Goal: Task Accomplishment & Management: Complete application form

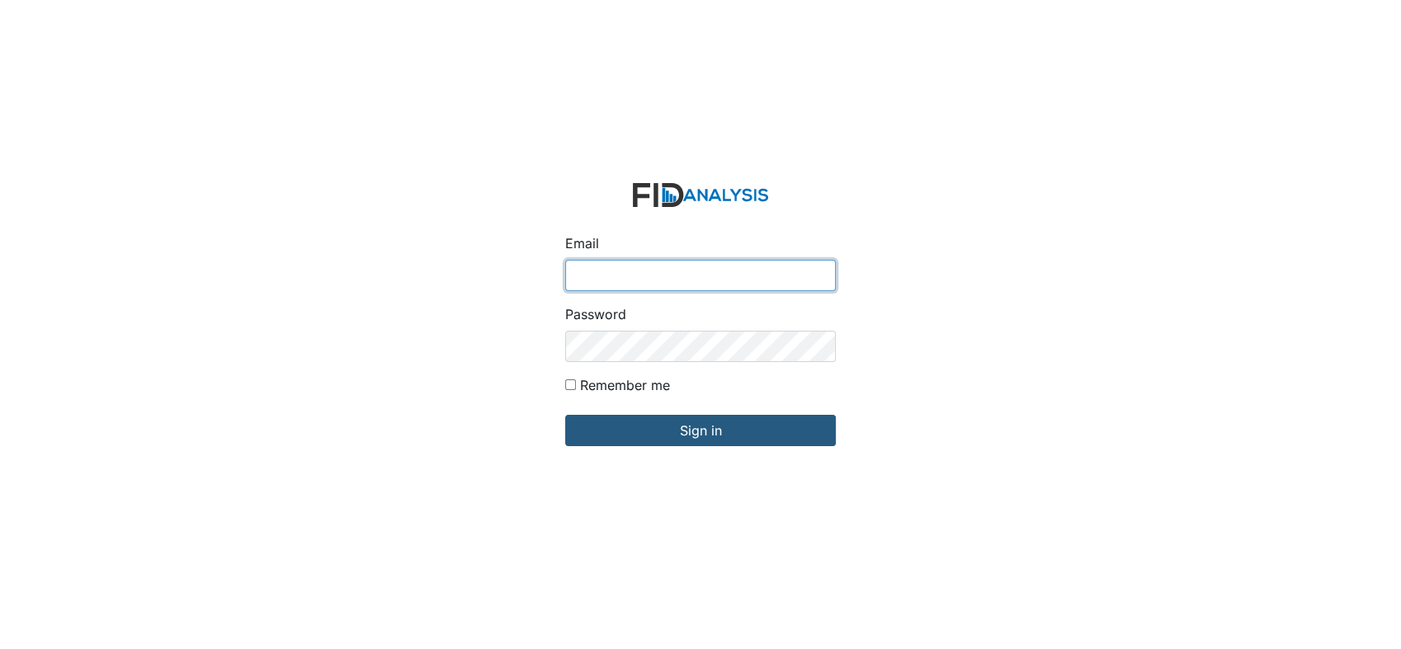
type input "[EMAIL_ADDRESS][DOMAIN_NAME]"
click at [441, 195] on div "Email arollins@lifeincorporated.com Password Remember me Sign in" at bounding box center [700, 324] width 1401 height 649
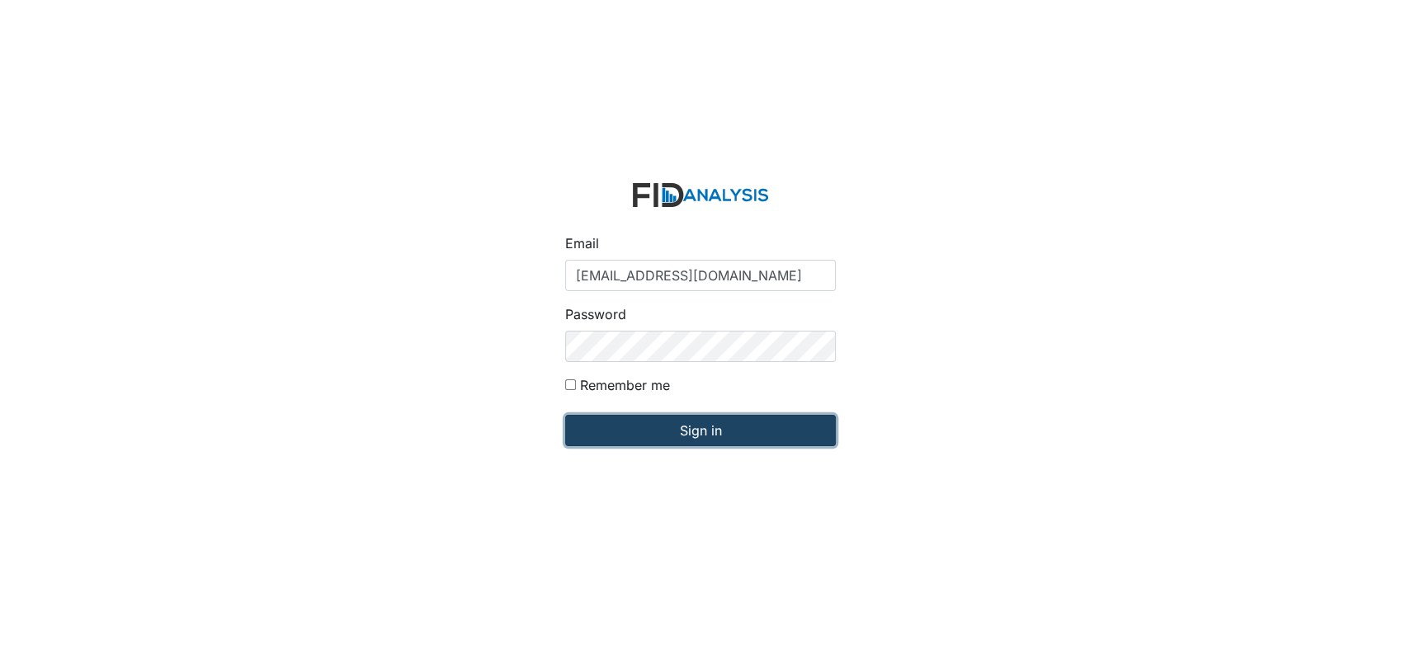
click at [702, 423] on input "Sign in" at bounding box center [700, 430] width 271 height 31
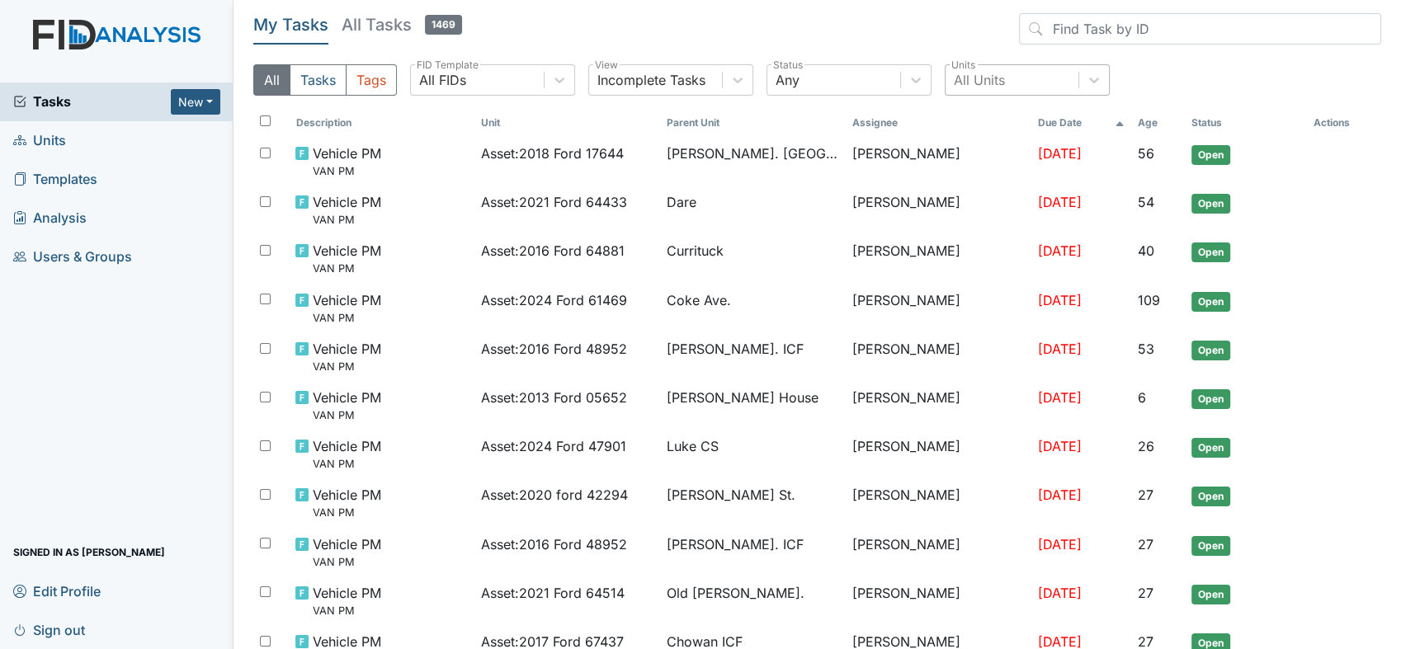
click at [1037, 70] on div "All Units" at bounding box center [1012, 80] width 133 height 30
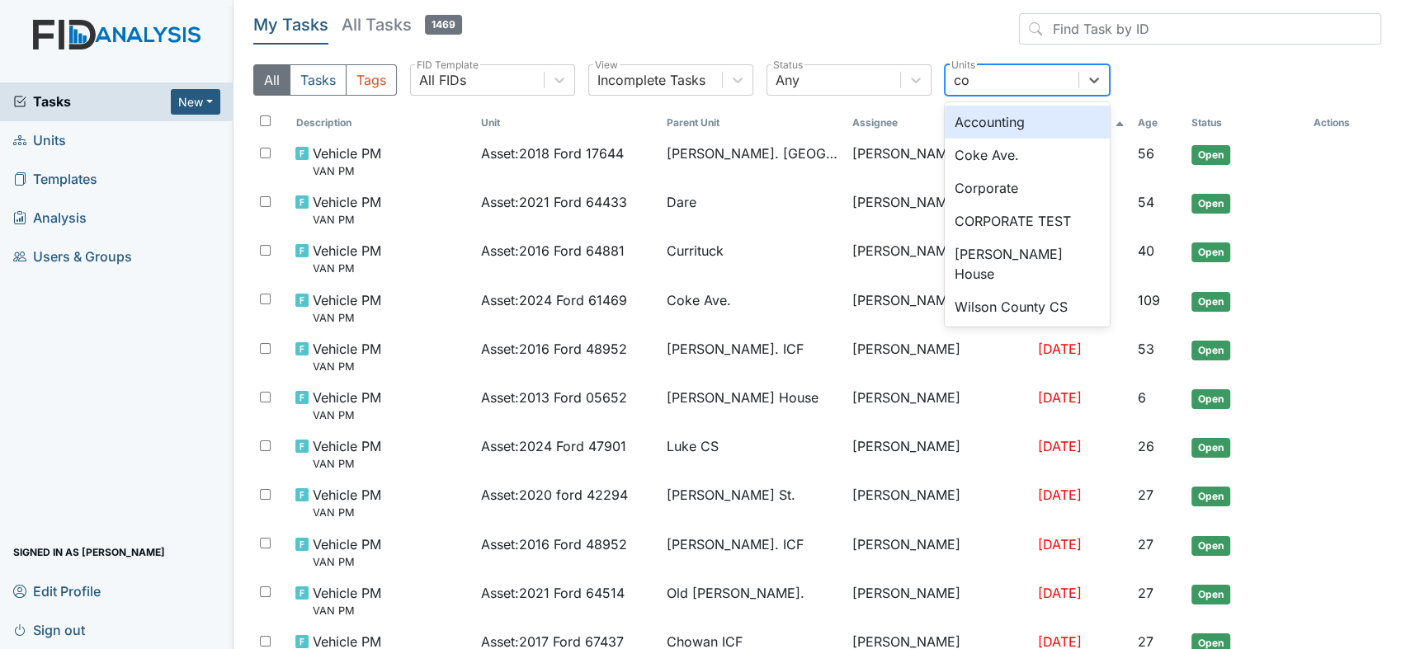
type input "cok"
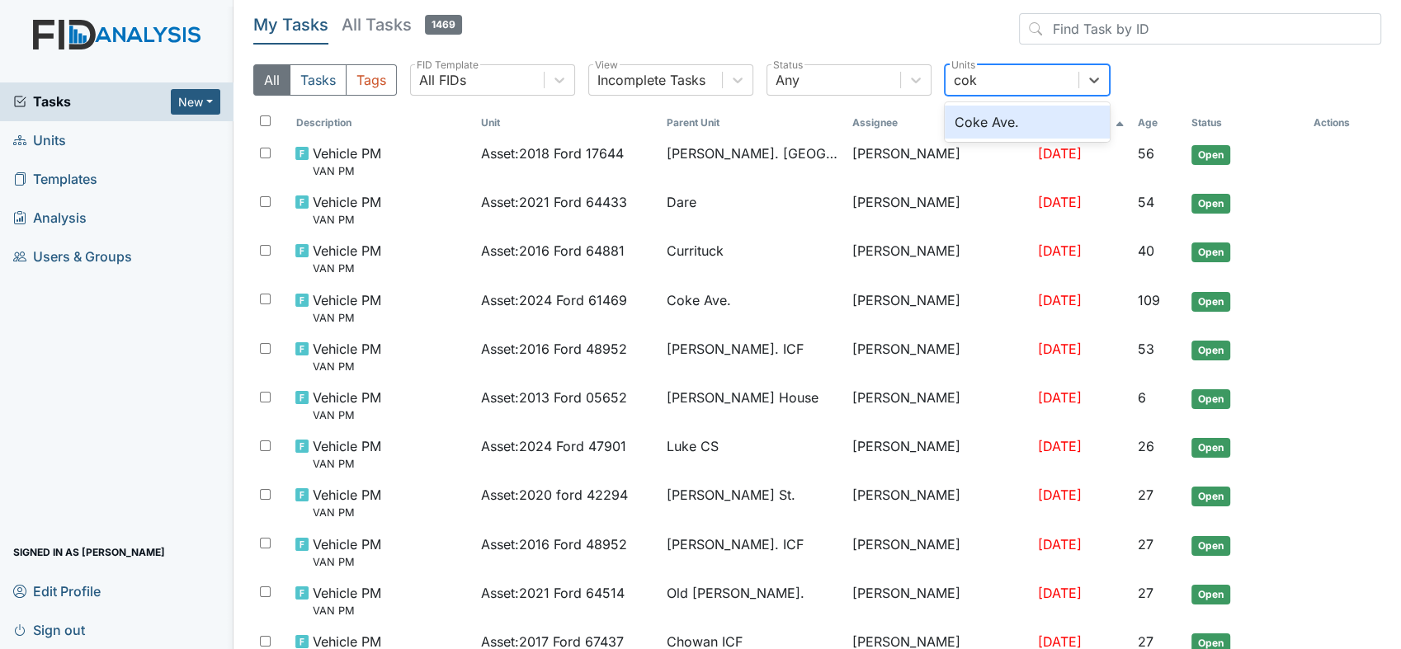
click at [964, 119] on div "Coke Ave." at bounding box center [1027, 122] width 165 height 33
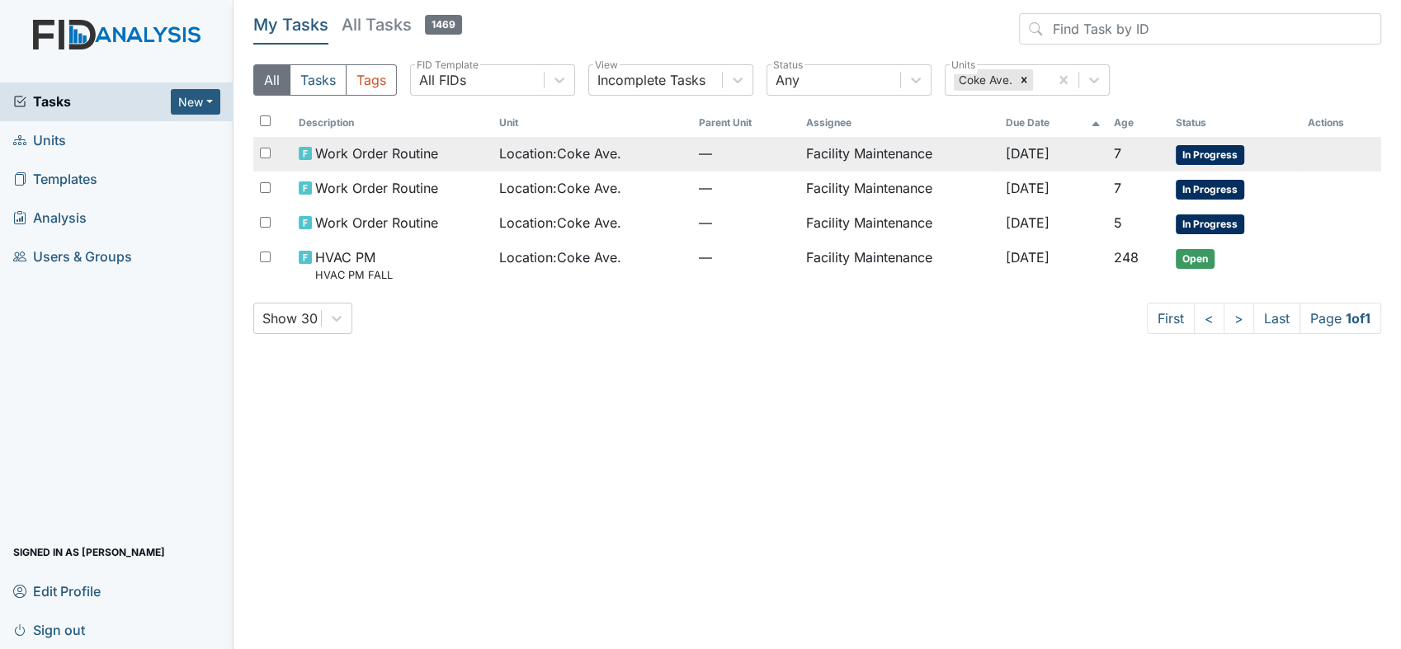
click at [719, 152] on span "—" at bounding box center [745, 154] width 93 height 20
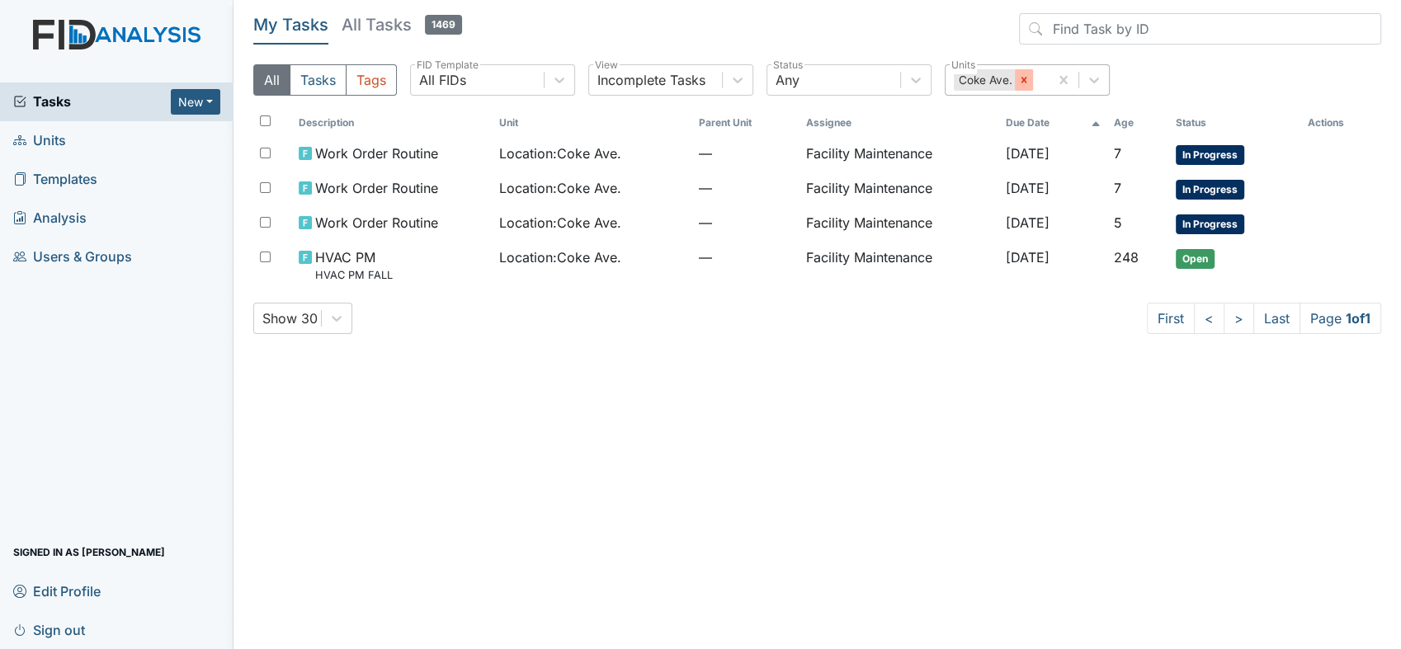
click at [1024, 80] on icon at bounding box center [1025, 80] width 6 height 6
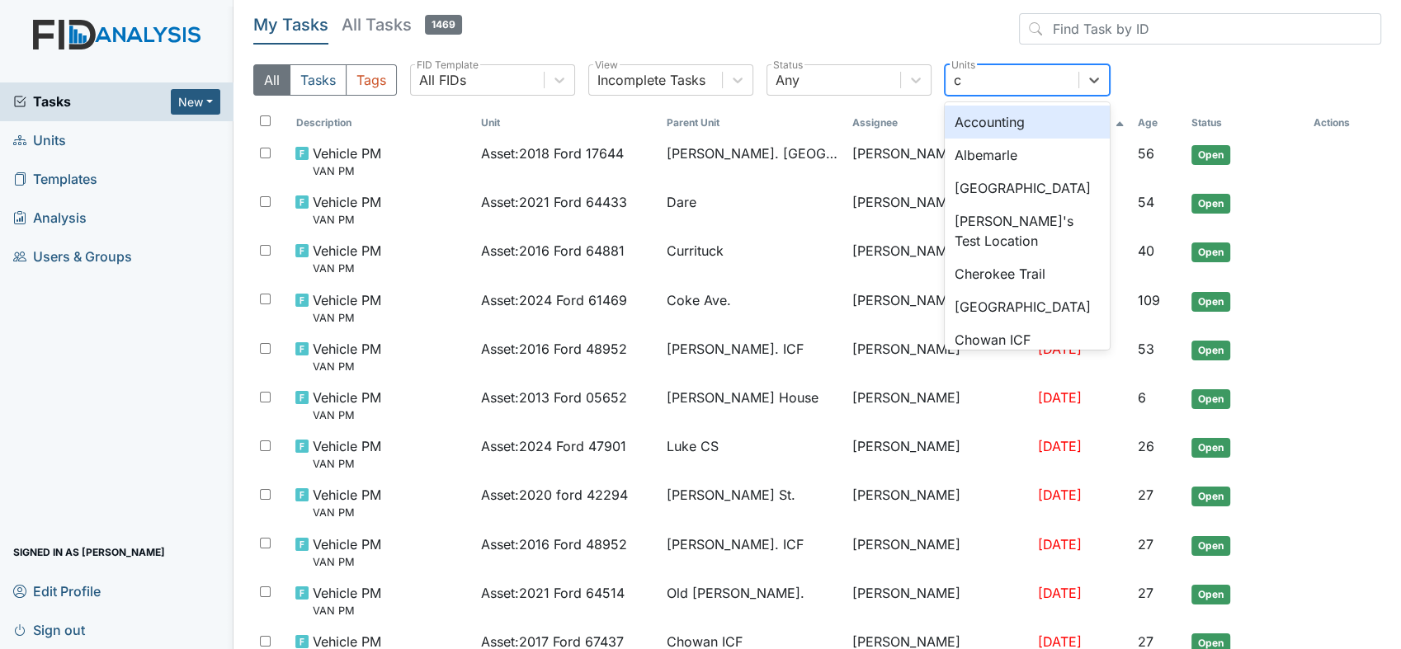
type input "ch"
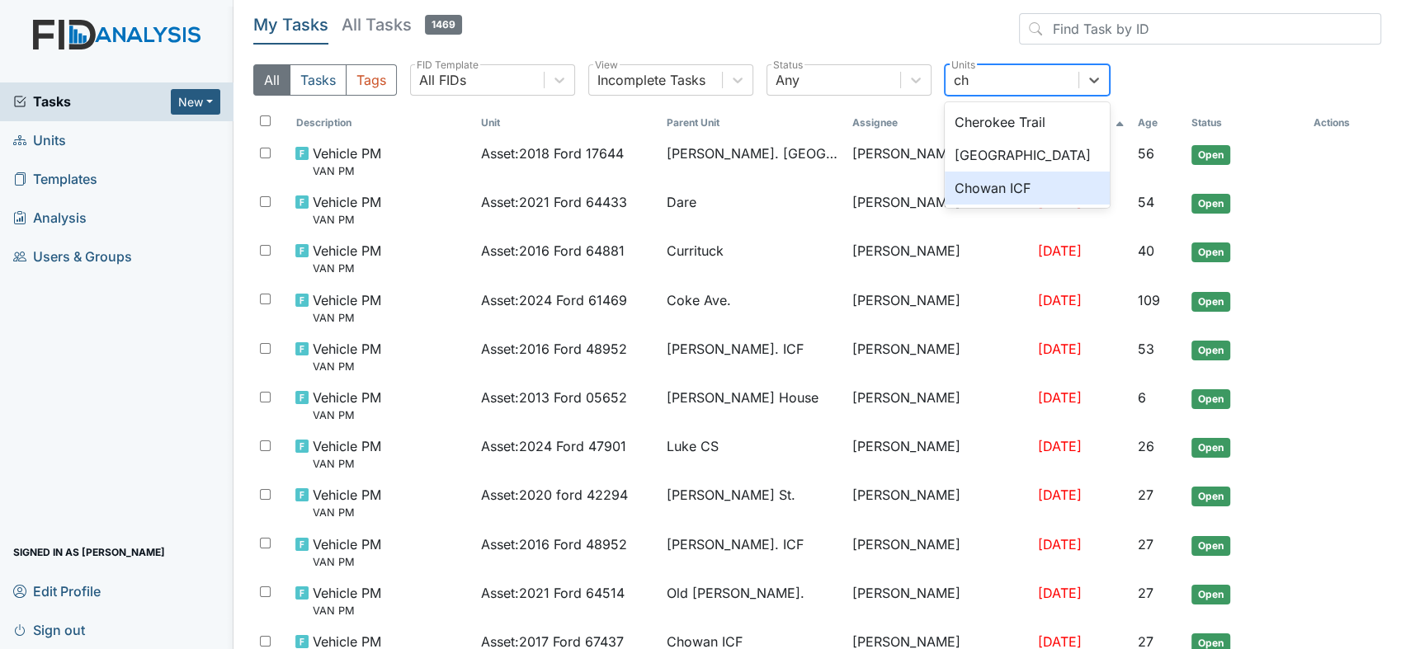
click at [1006, 188] on div "Chowan ICF" at bounding box center [1027, 188] width 165 height 33
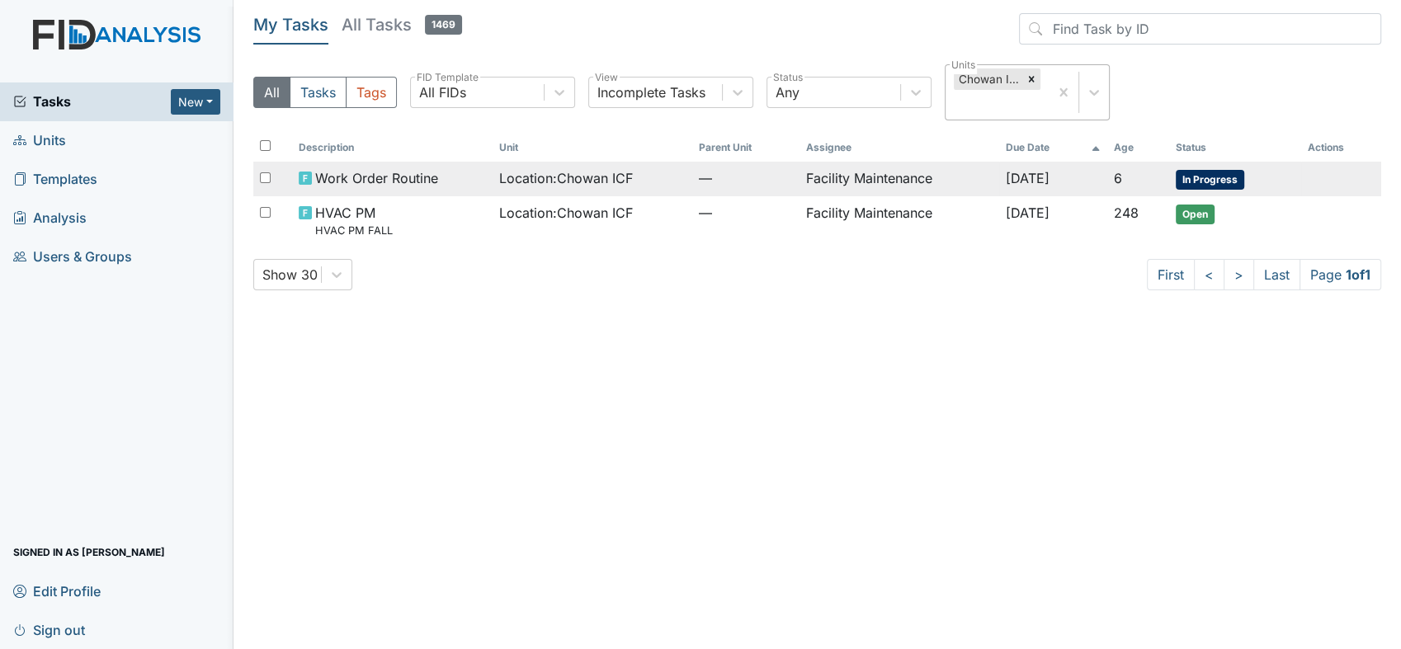
click at [555, 175] on span "Location : Chowan ICF" at bounding box center [566, 178] width 134 height 20
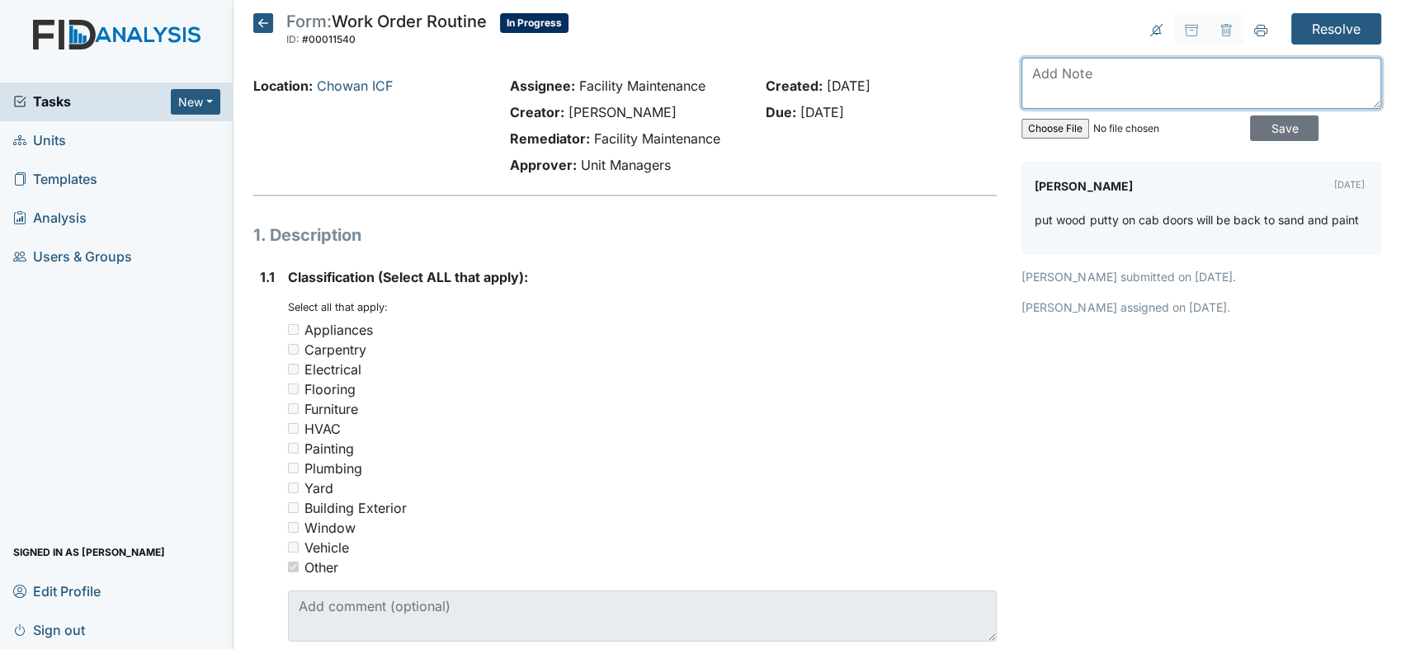
click at [1038, 66] on textarea at bounding box center [1202, 83] width 360 height 51
click at [1045, 71] on textarea at bounding box center [1202, 83] width 360 height 51
click at [1042, 74] on textarea "sand and putty" at bounding box center [1202, 83] width 360 height 51
click at [1114, 78] on textarea "sand and putty" at bounding box center [1202, 83] width 360 height 51
type textarea "sand and paint is completed"
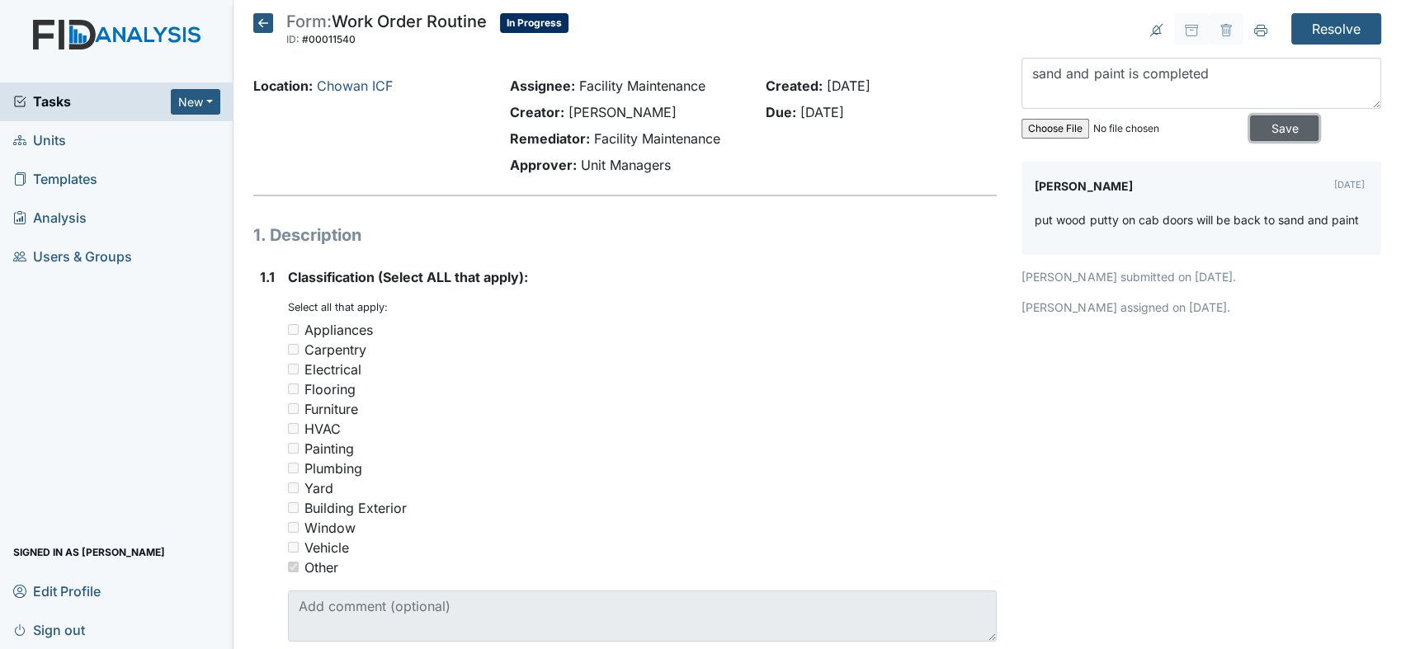
click at [1273, 117] on input "Save" at bounding box center [1284, 129] width 68 height 26
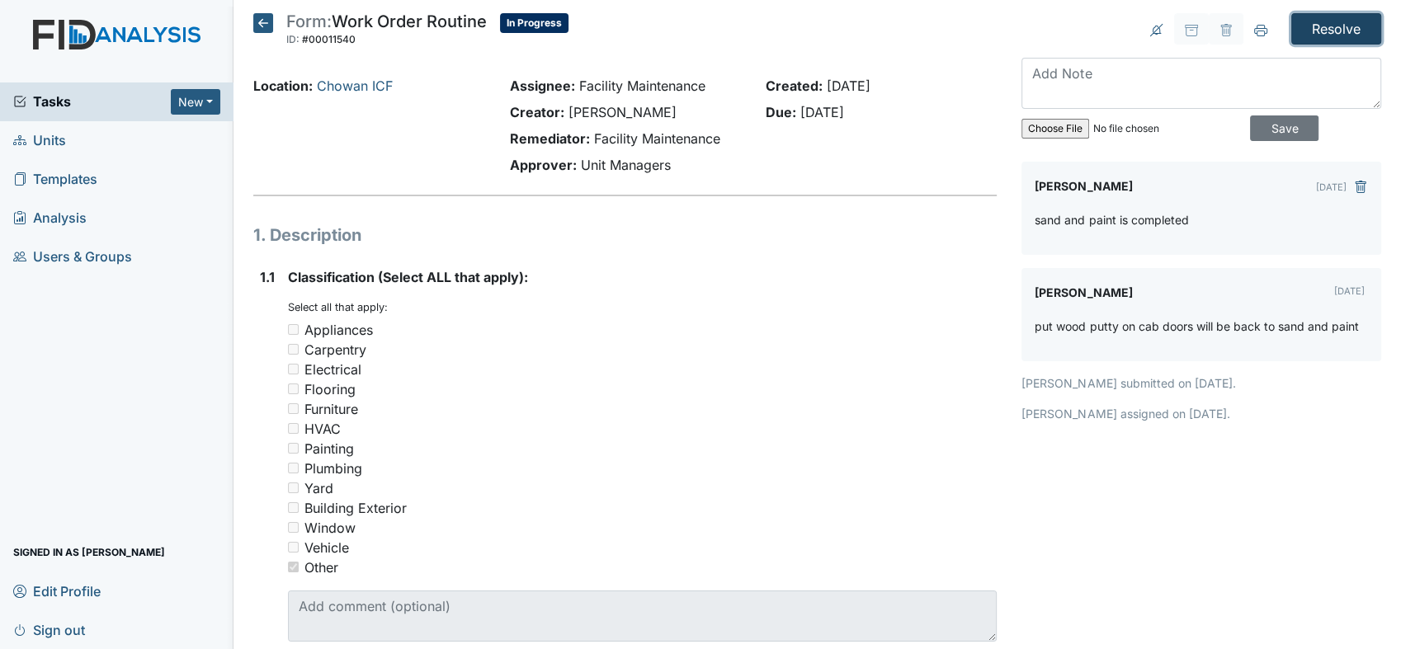
click at [1317, 19] on input "Resolve" at bounding box center [1337, 28] width 90 height 31
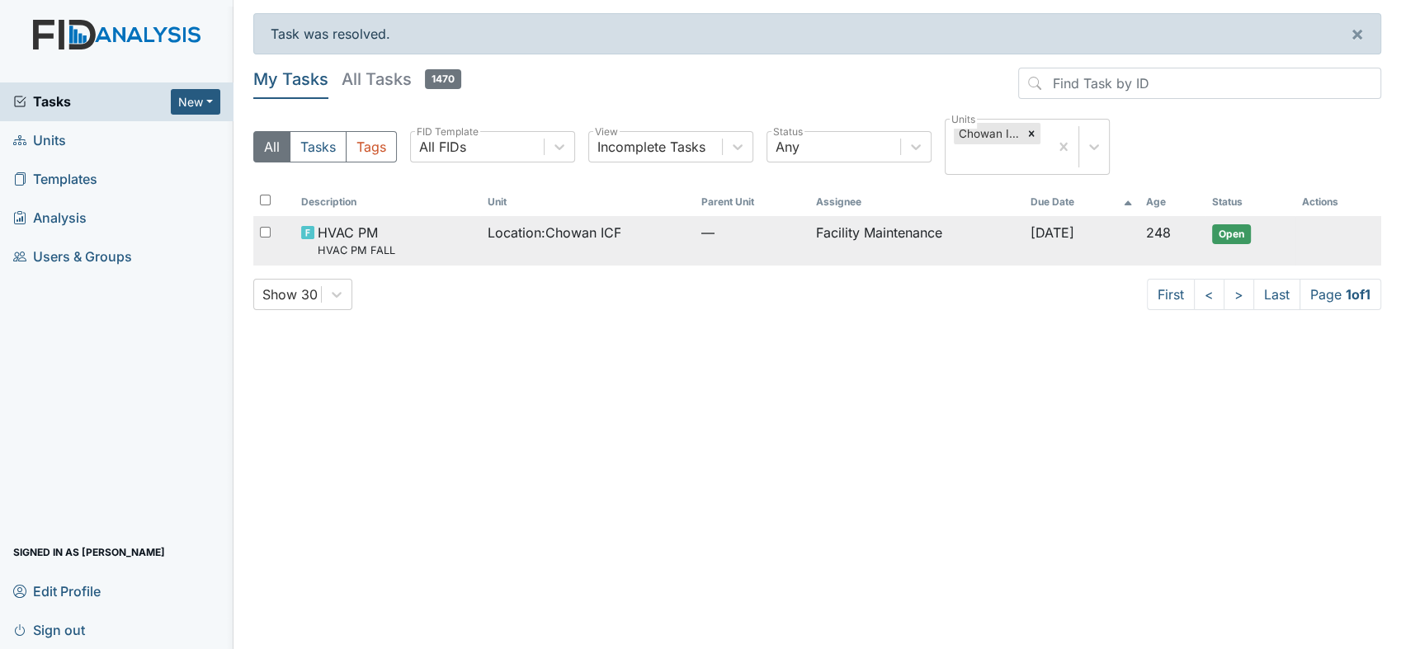
click at [561, 229] on span "Location : Chowan ICF" at bounding box center [554, 233] width 134 height 20
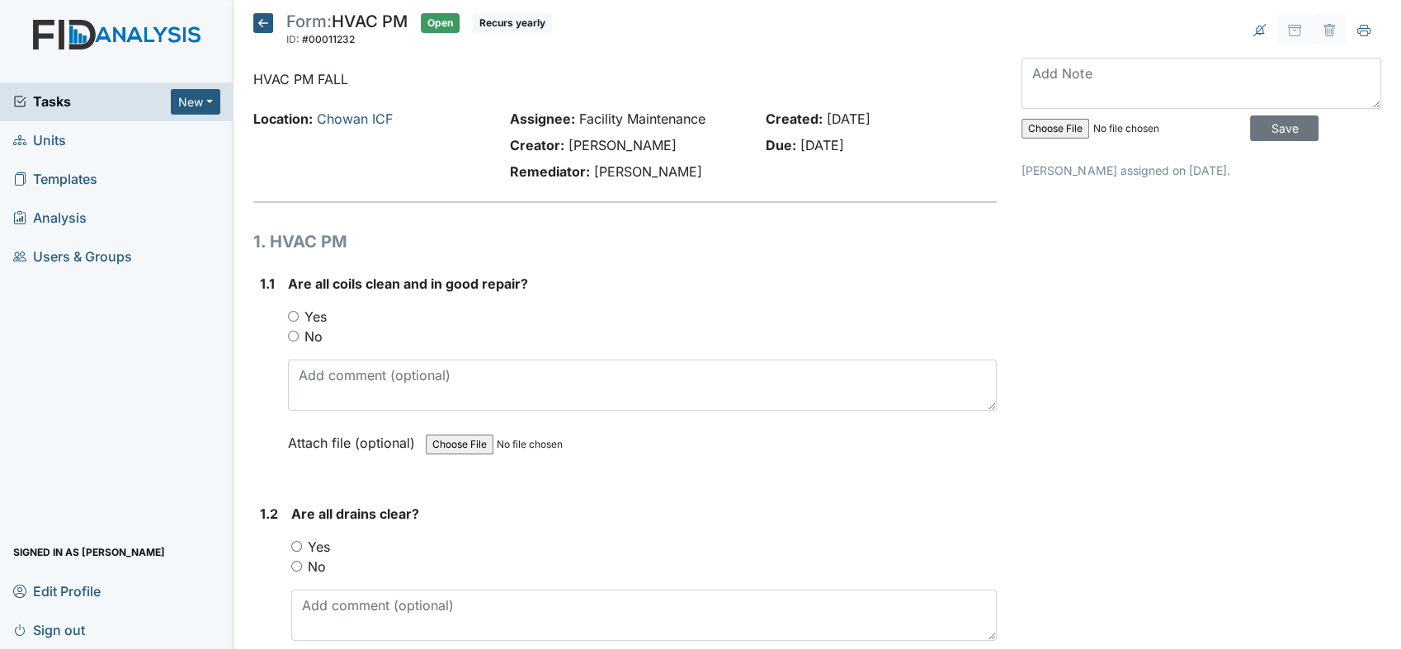
click at [291, 319] on input "Yes" at bounding box center [293, 316] width 11 height 11
radio input "true"
click at [286, 537] on div "1.2 Are all drains clear? You must select one of the below options. Yes No Atta…" at bounding box center [625, 606] width 744 height 204
click at [298, 555] on div "Yes" at bounding box center [644, 547] width 706 height 20
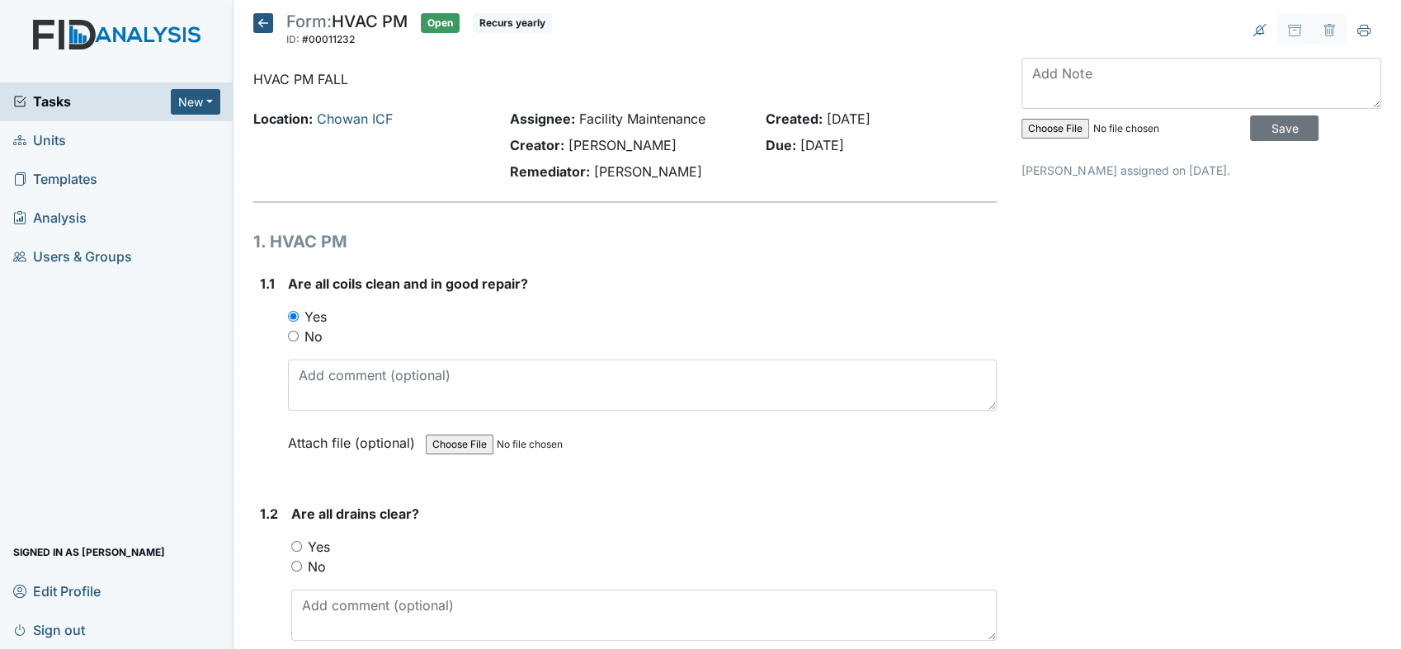
click at [298, 538] on div "Yes" at bounding box center [644, 547] width 706 height 20
click at [295, 544] on input "Yes" at bounding box center [296, 546] width 11 height 11
radio input "true"
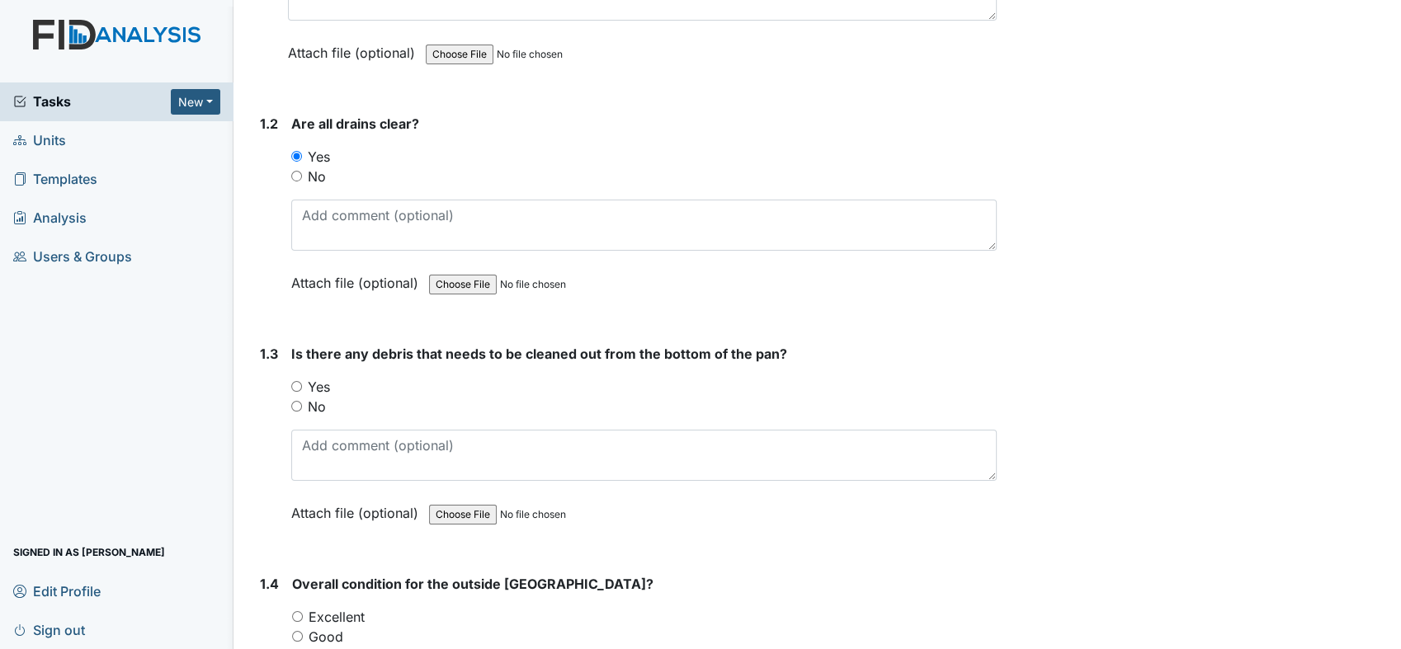
scroll to position [416, 0]
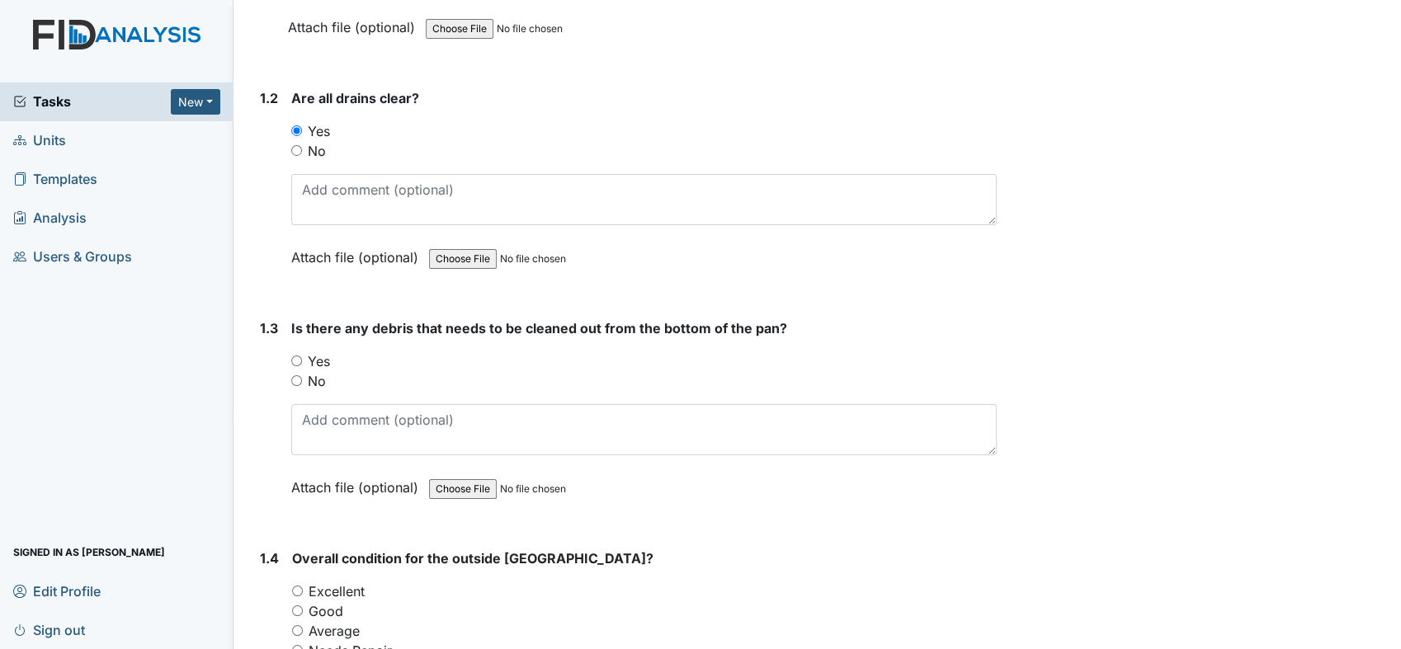
click at [302, 376] on div "No" at bounding box center [644, 381] width 706 height 20
click at [297, 379] on input "No" at bounding box center [296, 381] width 11 height 11
radio input "true"
click at [298, 586] on input "Excellent" at bounding box center [297, 591] width 11 height 11
radio input "true"
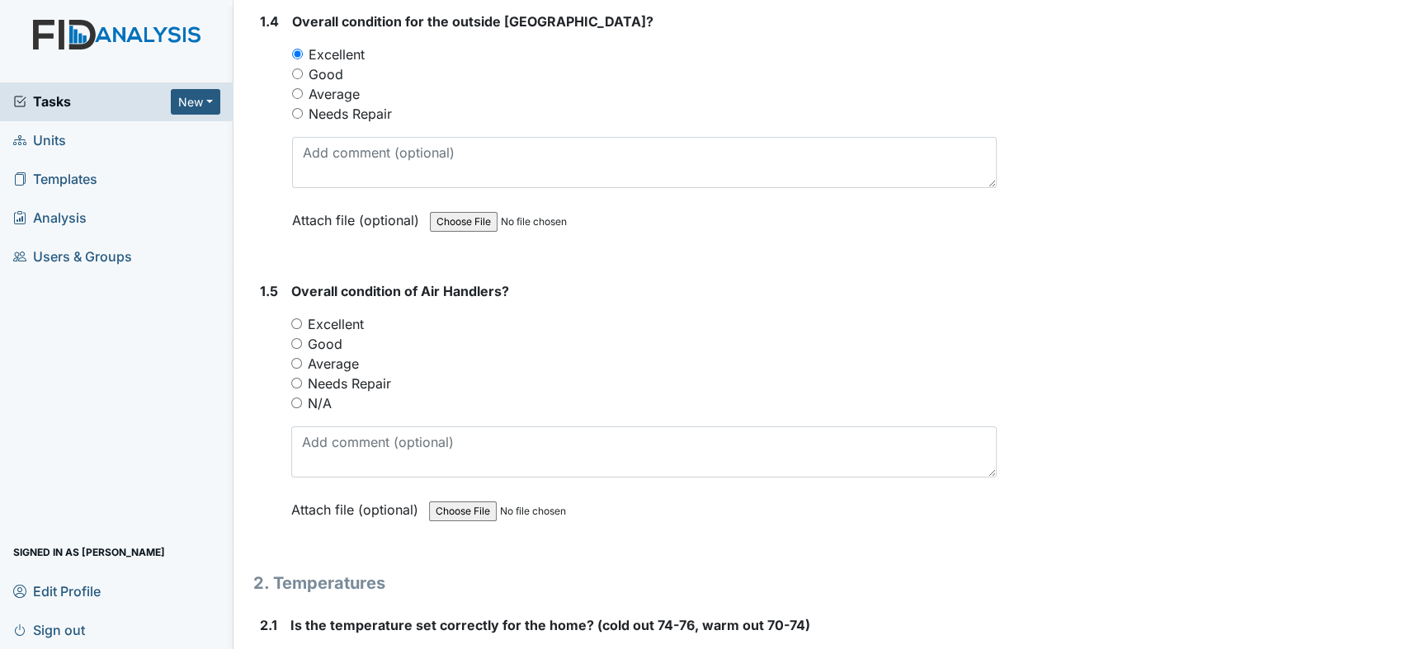
scroll to position [990, 0]
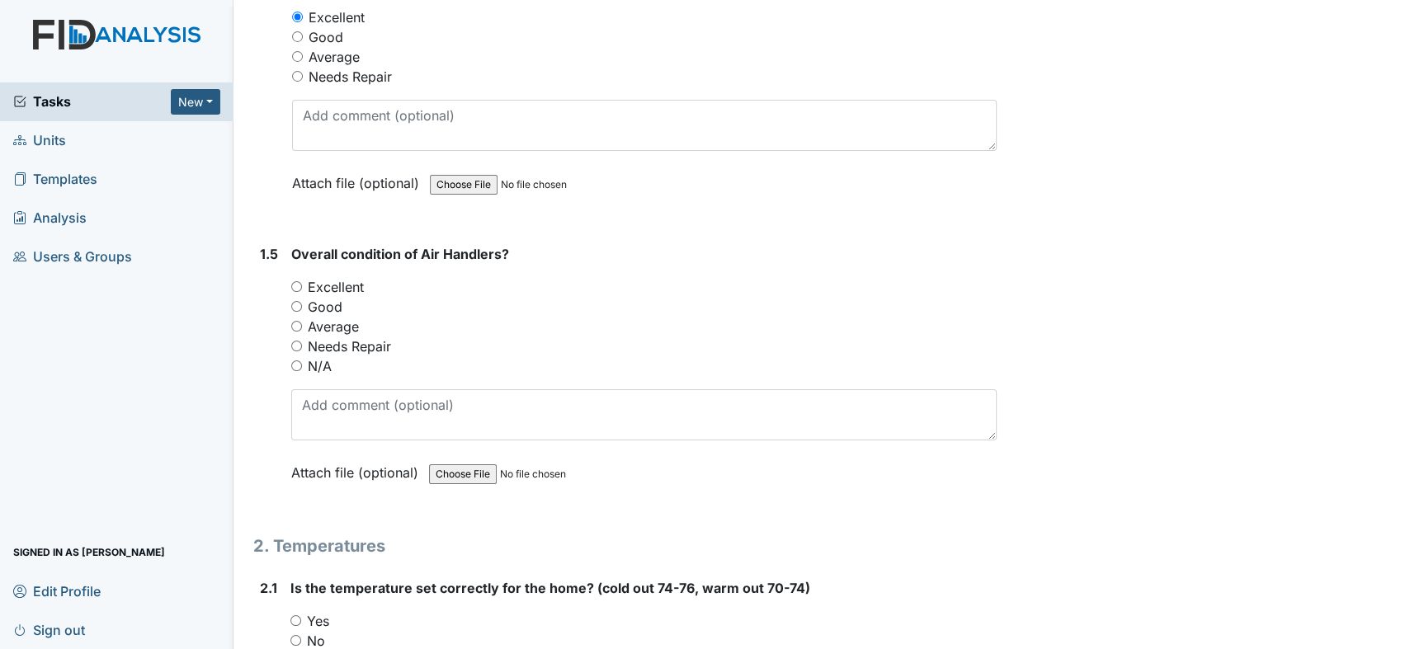
click at [295, 301] on input "Good" at bounding box center [296, 306] width 11 height 11
radio input "true"
click at [297, 616] on input "Yes" at bounding box center [295, 621] width 11 height 11
radio input "true"
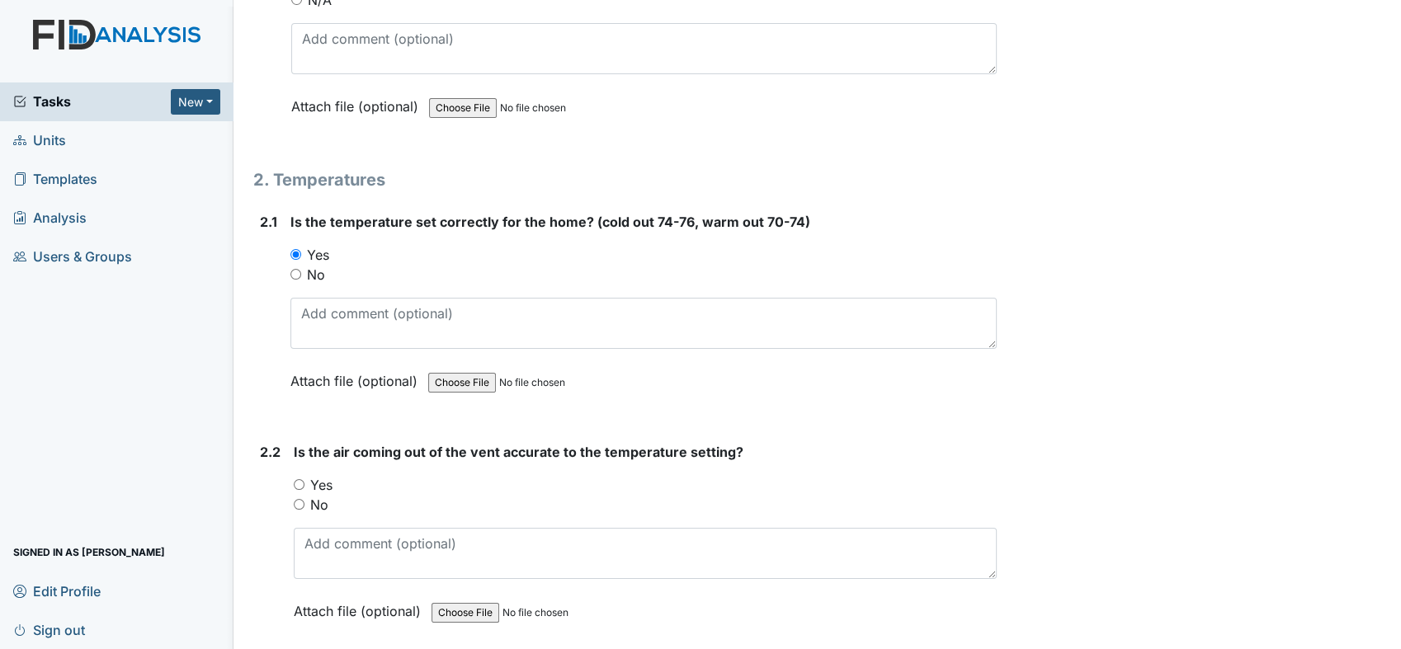
scroll to position [1419, 0]
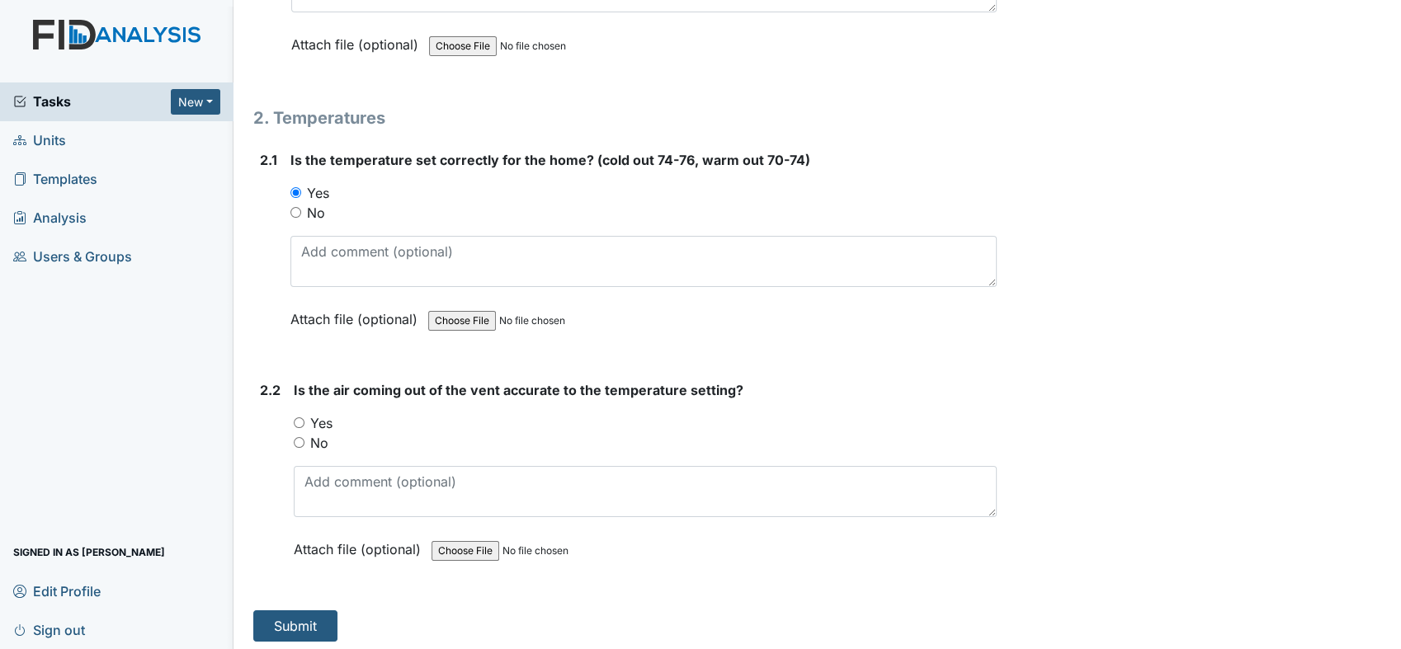
click at [298, 418] on input "Yes" at bounding box center [299, 423] width 11 height 11
radio input "true"
click at [305, 616] on button "Submit" at bounding box center [295, 626] width 84 height 31
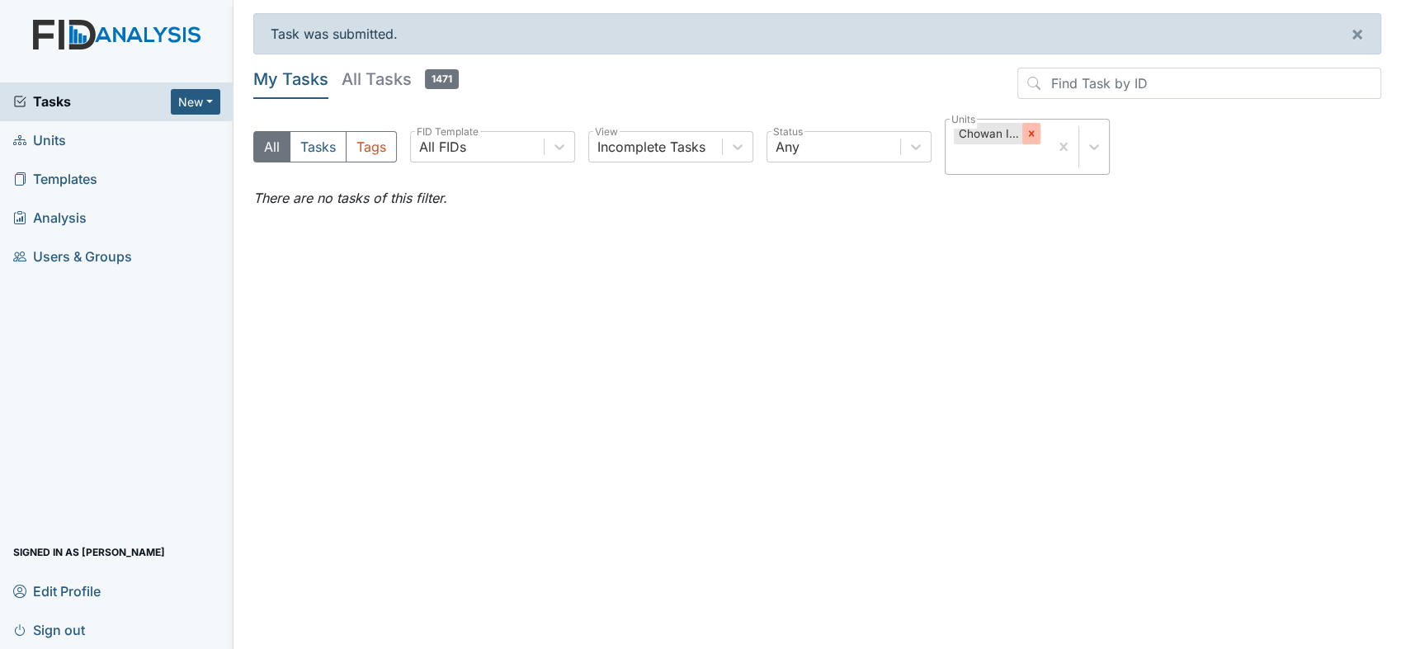
click at [1030, 132] on icon at bounding box center [1032, 134] width 6 height 6
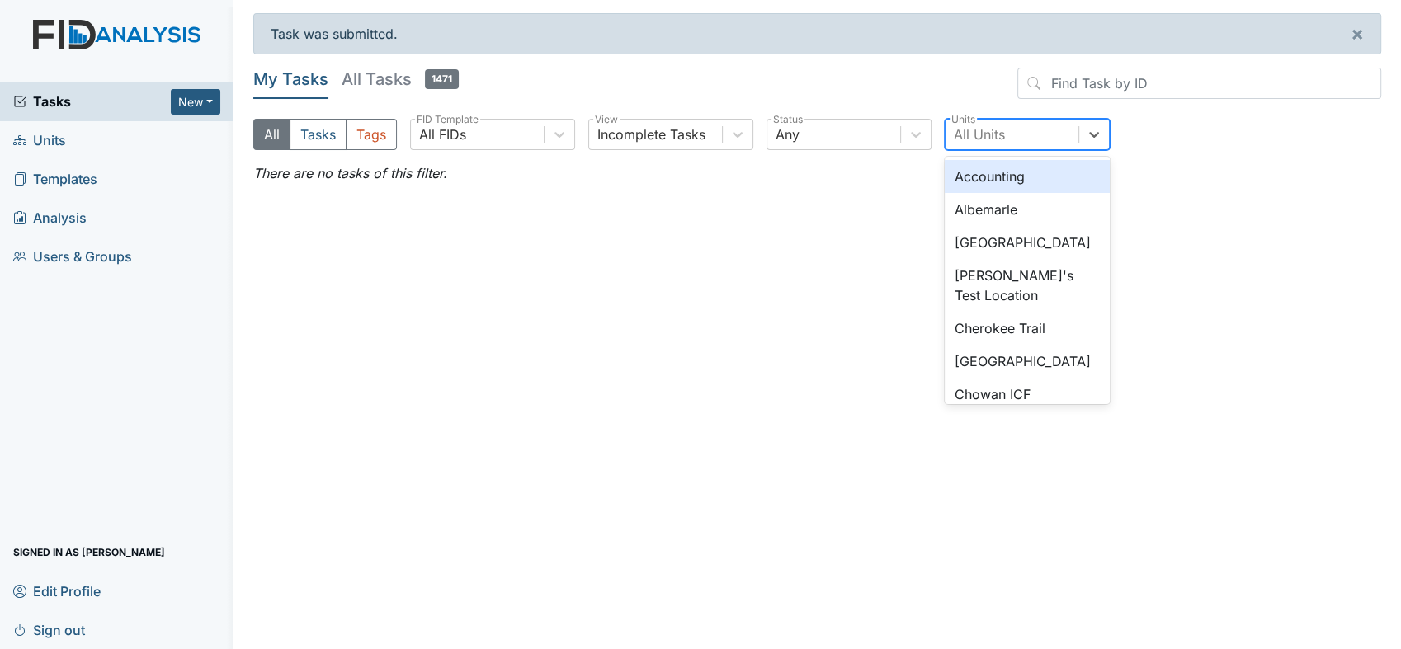
click at [992, 135] on div "All Units" at bounding box center [979, 135] width 51 height 20
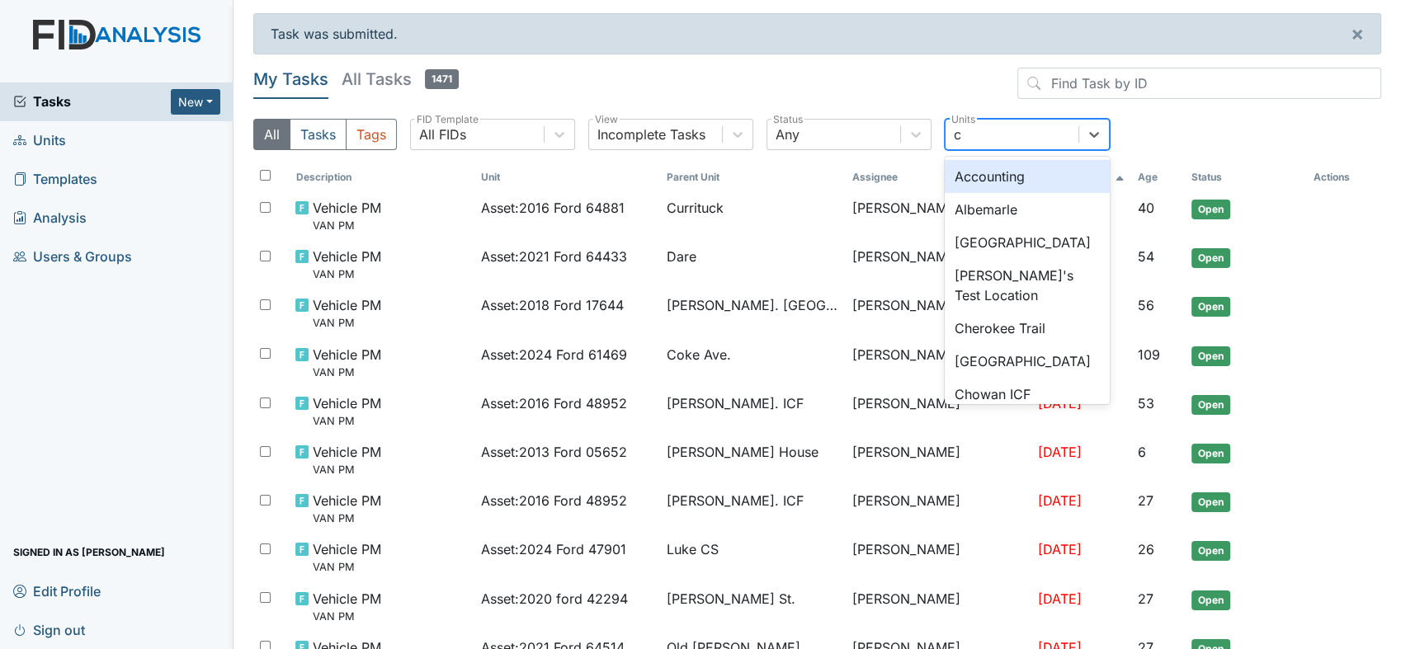
type input "co"
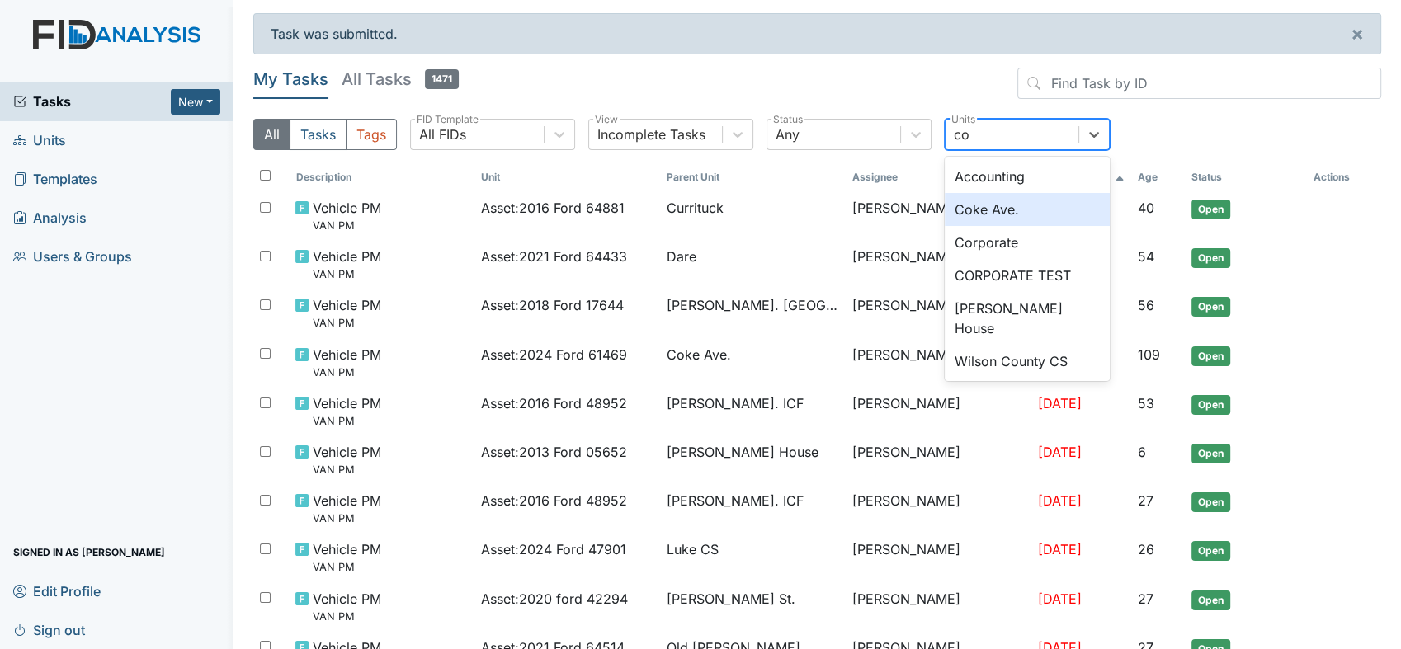
click at [982, 204] on div "Coke Ave." at bounding box center [1027, 209] width 165 height 33
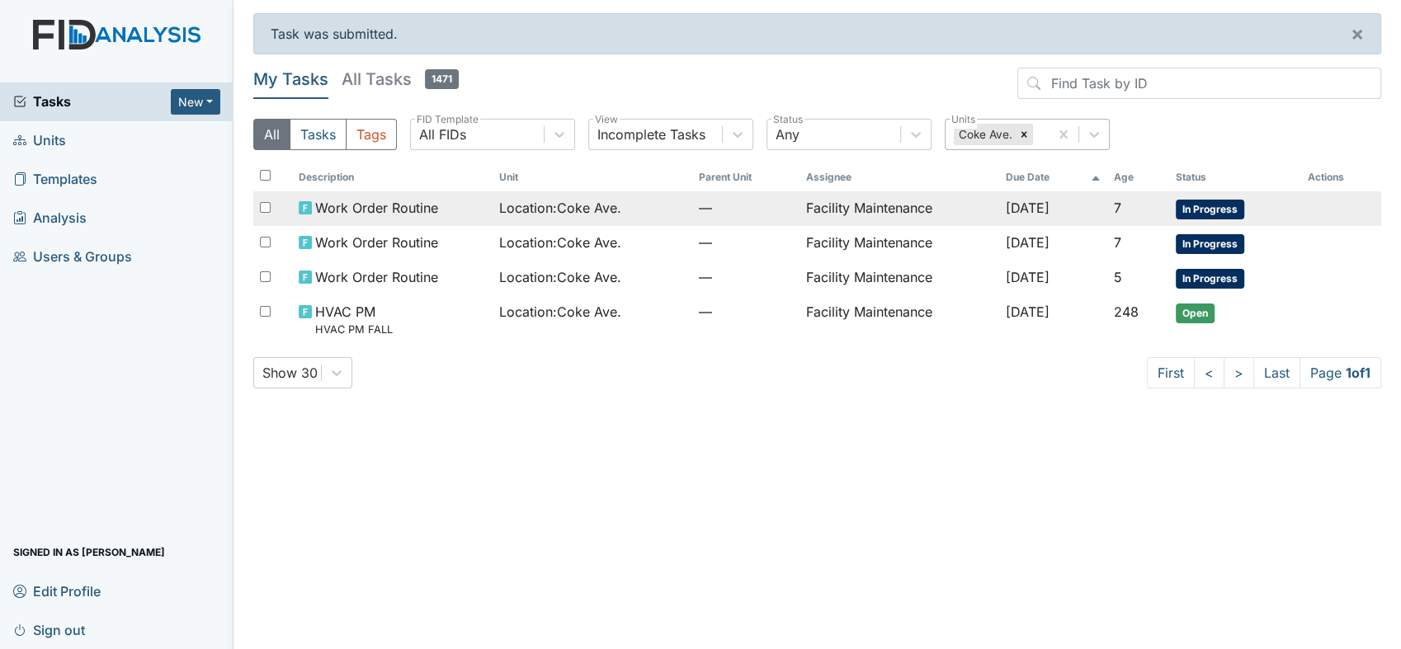
click at [838, 202] on td "Facility Maintenance" at bounding box center [900, 208] width 201 height 35
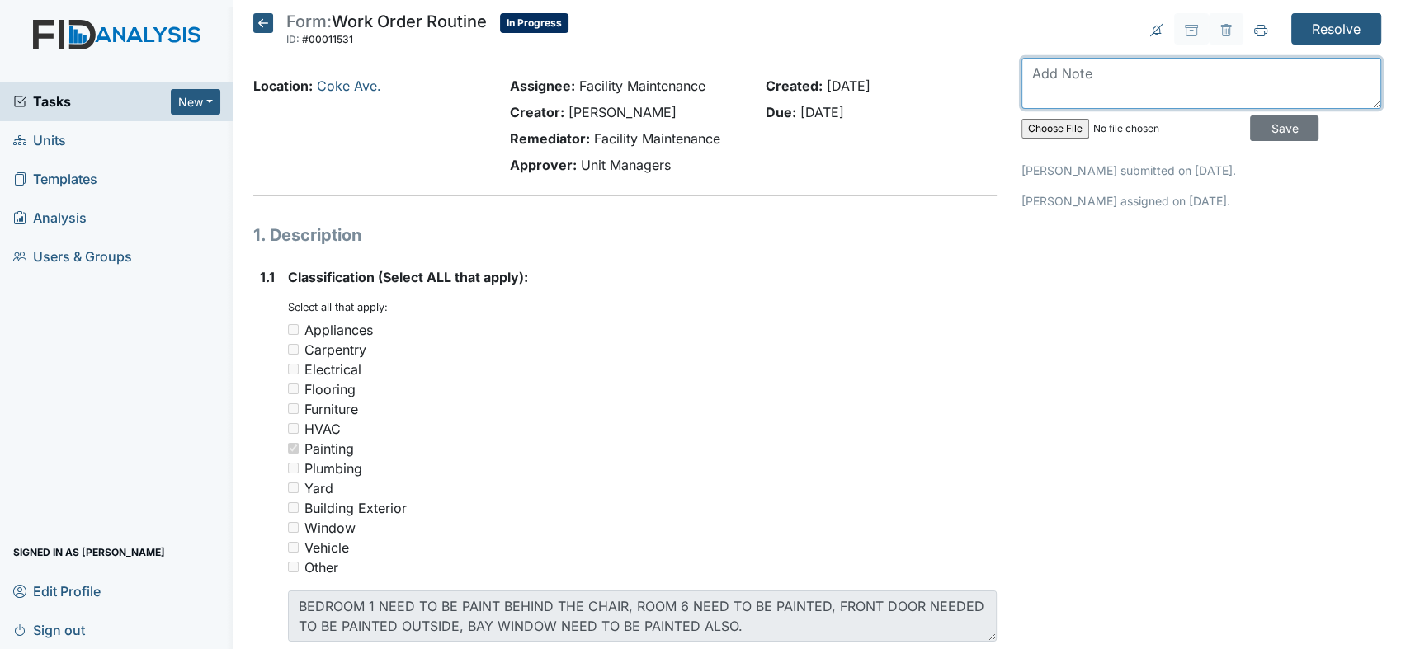
click at [1040, 71] on textarea at bounding box center [1202, 83] width 360 height 51
type textarea "e"
click at [1030, 73] on textarea at bounding box center [1202, 83] width 360 height 51
click at [1030, 73] on textarea "everything is" at bounding box center [1202, 83] width 360 height 51
click at [1094, 73] on textarea "verything is" at bounding box center [1202, 83] width 360 height 51
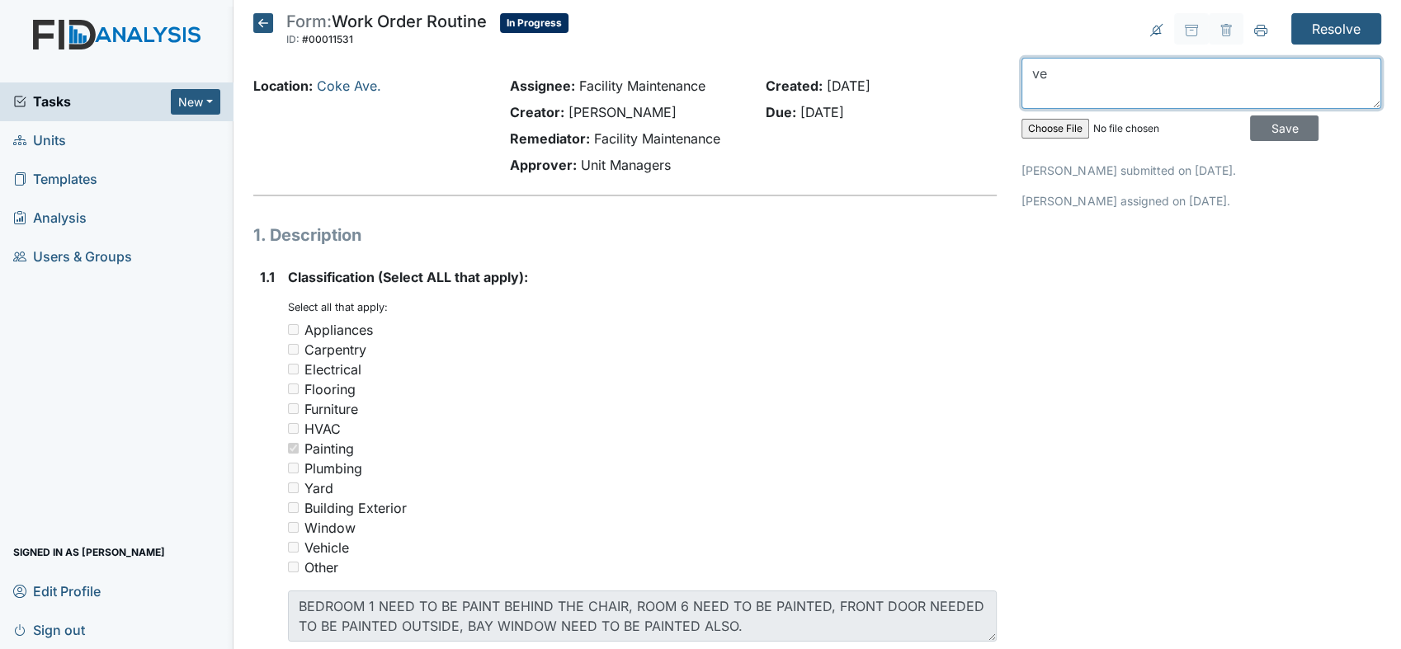
type textarea "v"
type textarea "e"
type textarea "bedrooms window and door is painted"
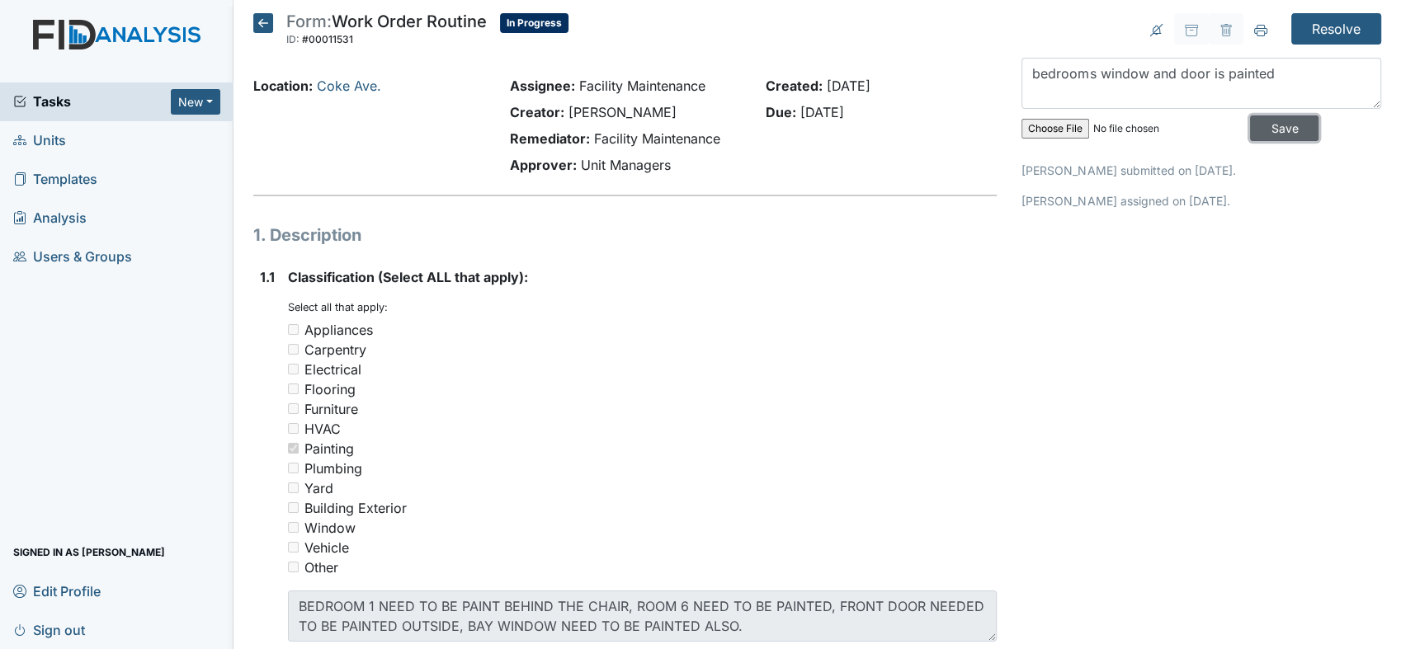
click at [1254, 128] on input "Save" at bounding box center [1284, 129] width 68 height 26
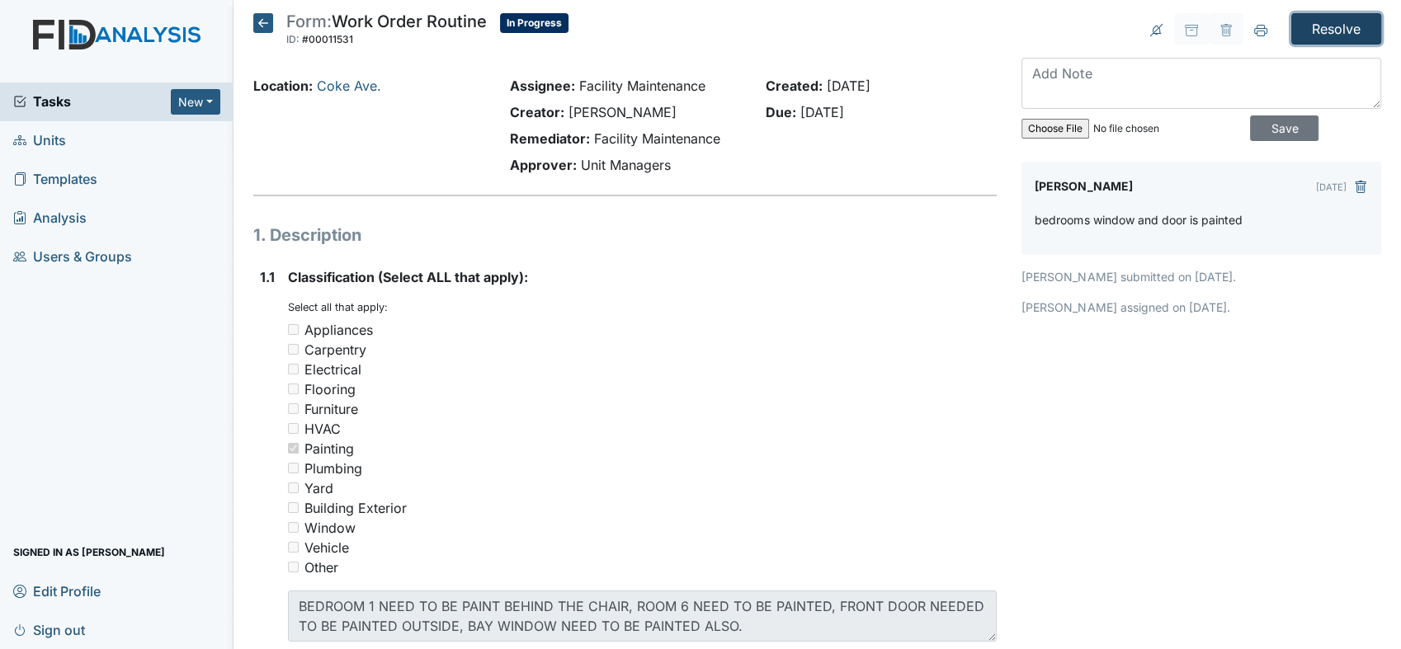
click at [1313, 19] on input "Resolve" at bounding box center [1337, 28] width 90 height 31
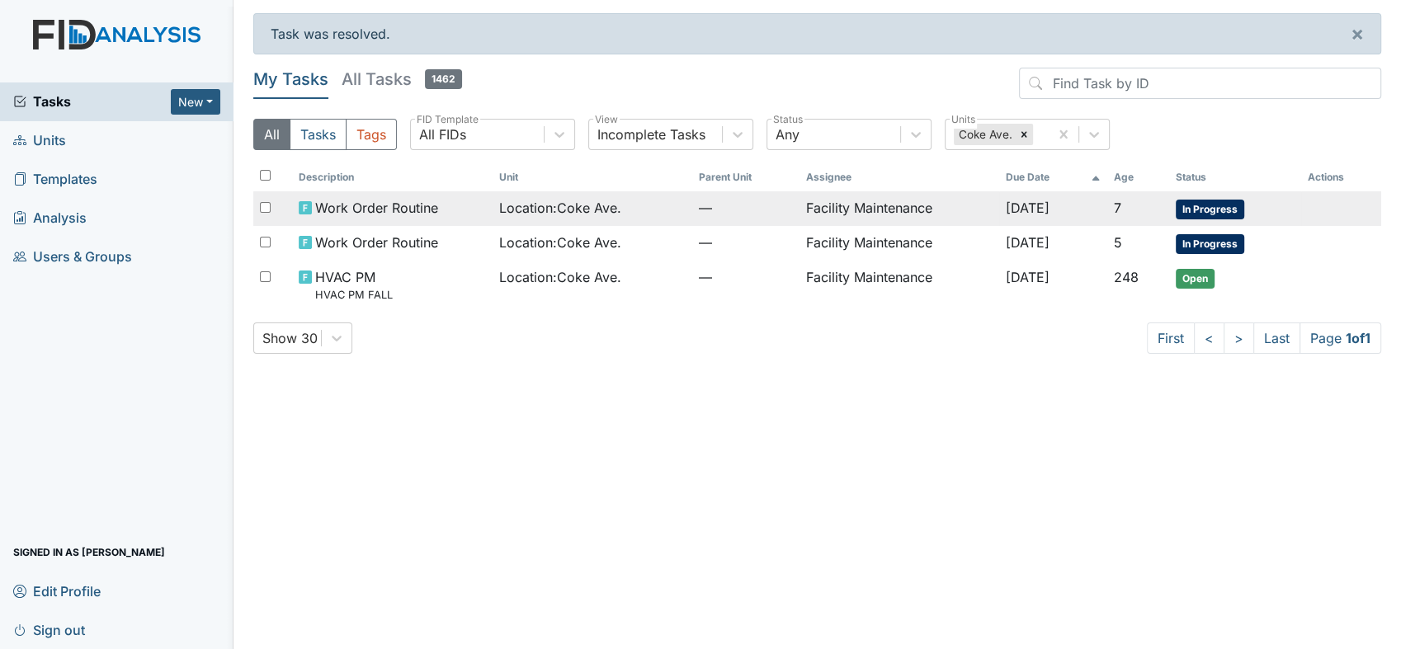
click at [895, 202] on td "Facility Maintenance" at bounding box center [900, 208] width 201 height 35
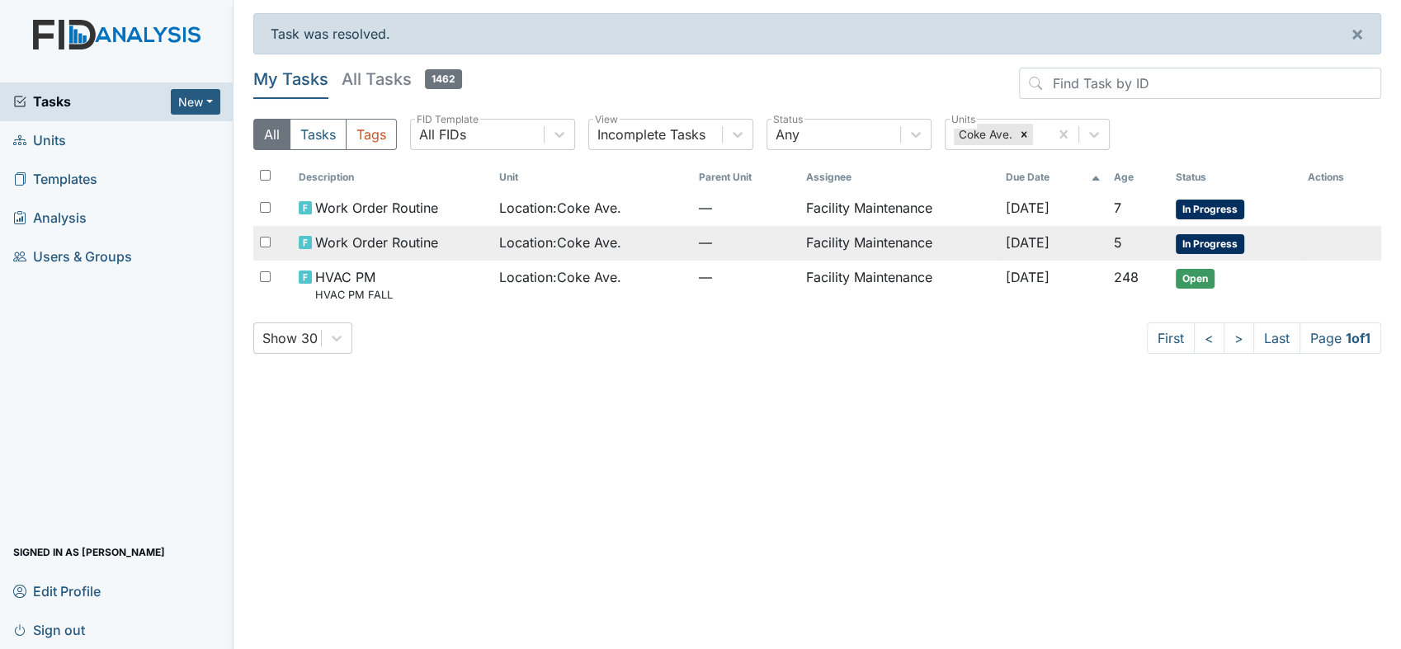
click at [353, 235] on span "Work Order Routine" at bounding box center [376, 243] width 123 height 20
